Goal: Information Seeking & Learning: Learn about a topic

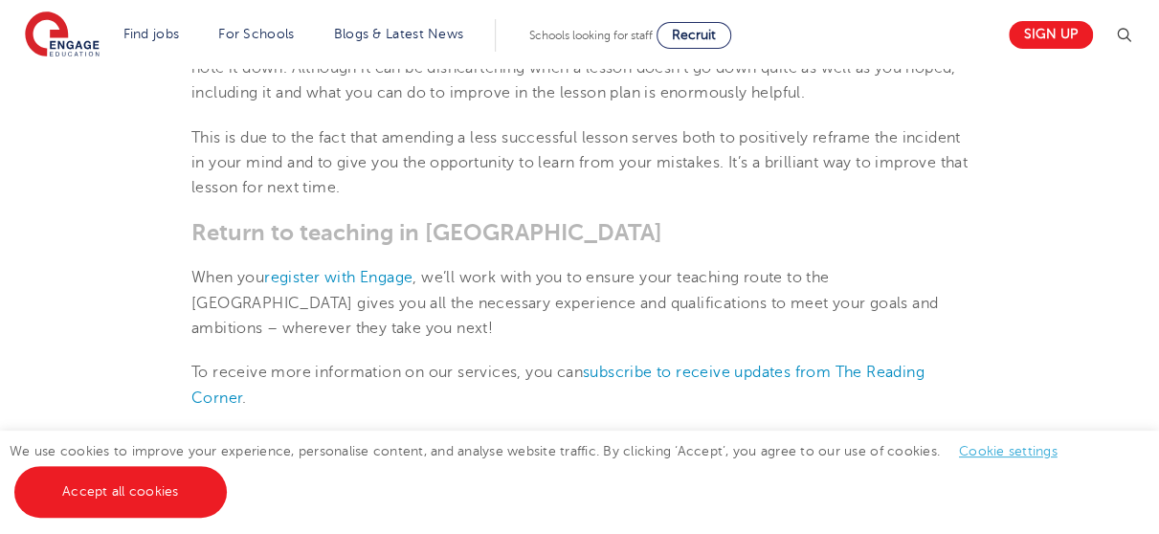
scroll to position [2734, 0]
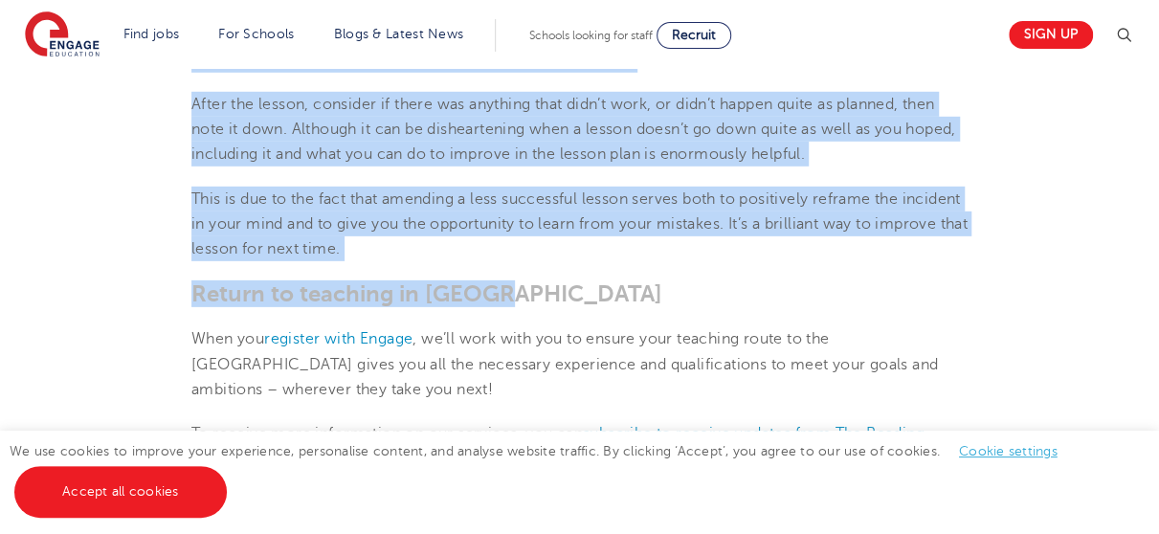
drag, startPoint x: 194, startPoint y: 217, endPoint x: 741, endPoint y: 302, distance: 553.8
copy section "Lor ip dolor s ametco adip: elitseddoe temporin utla et dolo Magn al e admini v…"
